Goal: Use online tool/utility: Utilize a website feature to perform a specific function

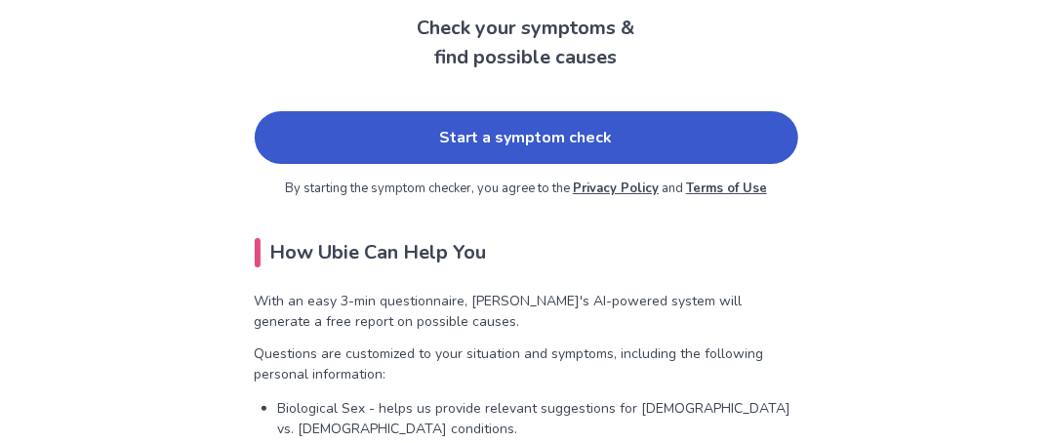
scroll to position [154, 0]
click at [511, 130] on link "Start a symptom check" at bounding box center [527, 137] width 544 height 53
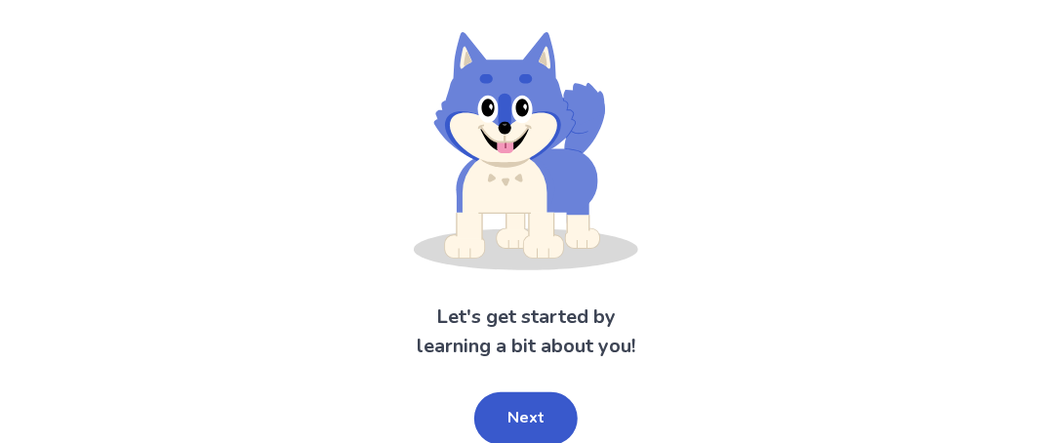
scroll to position [131, 0]
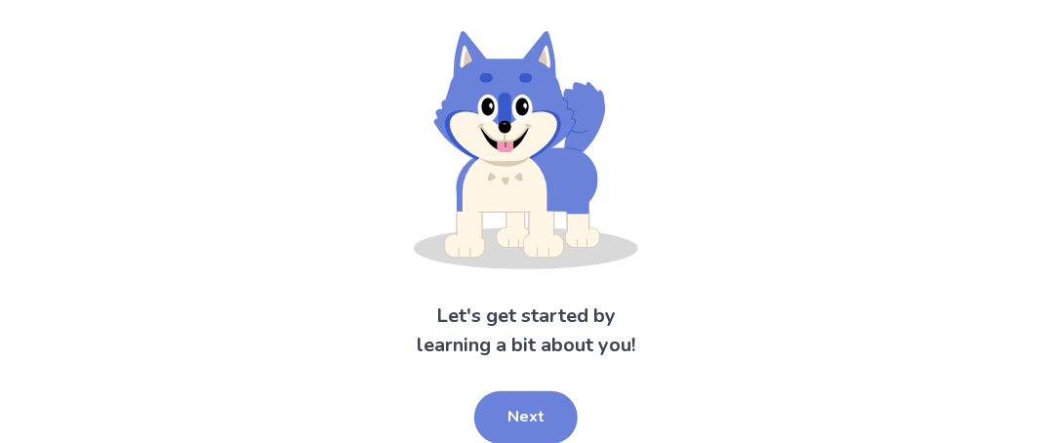
click at [513, 411] on button "Next" at bounding box center [525, 417] width 103 height 53
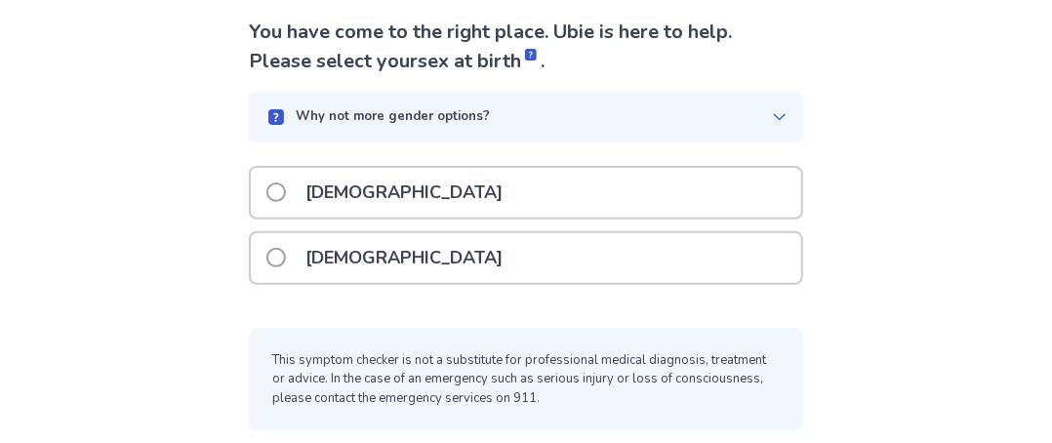
click at [286, 262] on span at bounding box center [277, 258] width 20 height 20
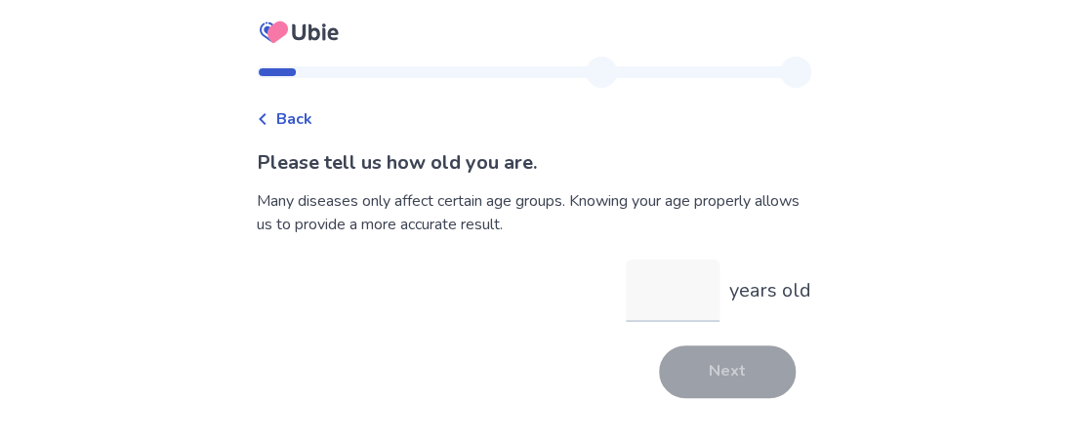
click at [670, 299] on input "years old" at bounding box center [673, 291] width 94 height 62
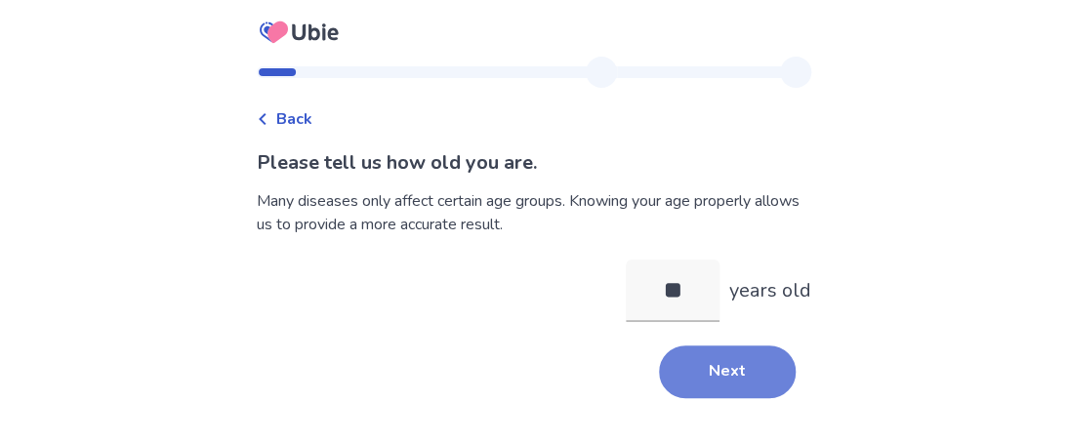
type input "**"
click at [704, 376] on button "Next" at bounding box center [727, 372] width 137 height 53
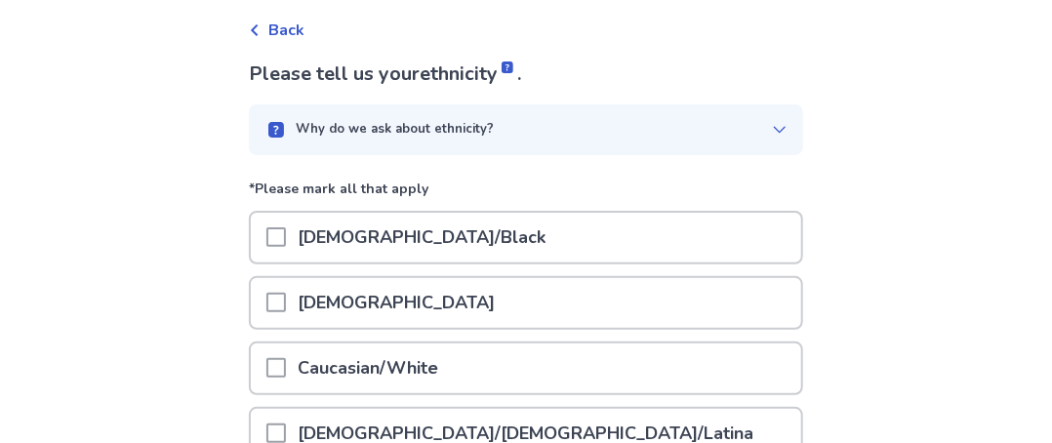
scroll to position [90, 0]
